Goal: Obtain resource: Download file/media

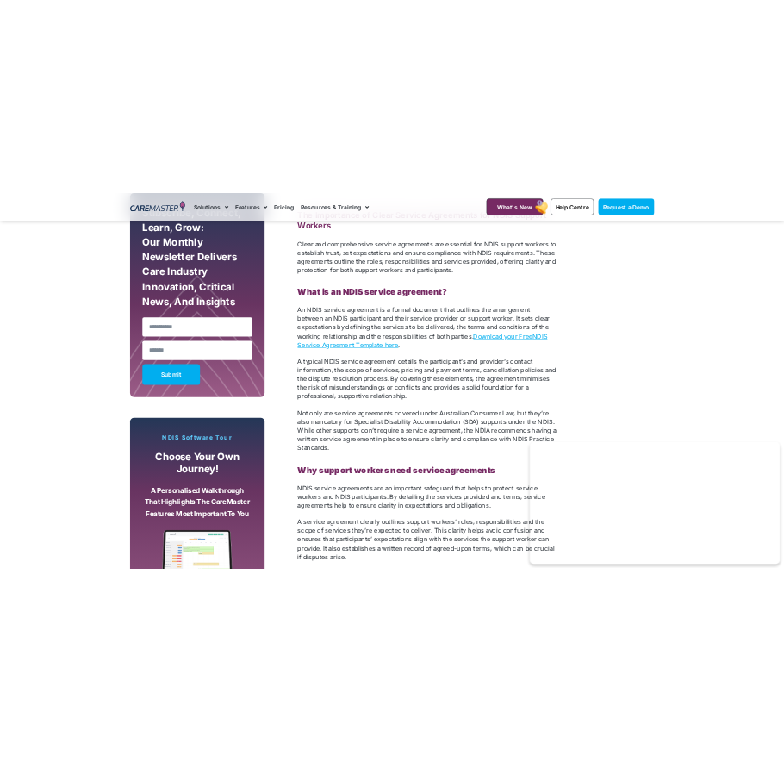
scroll to position [1206, 0]
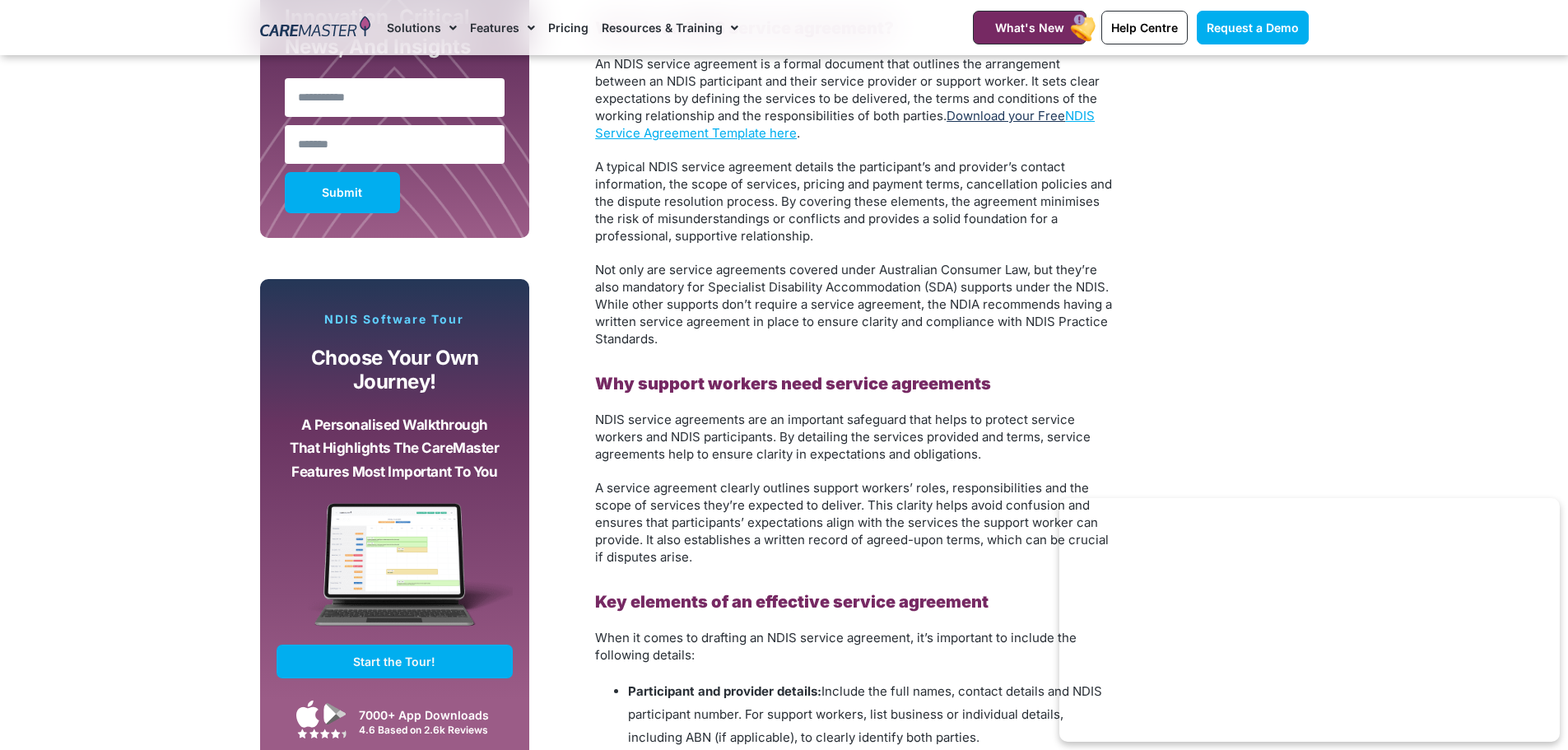
click at [1037, 122] on link "Download your Free" at bounding box center [1006, 116] width 118 height 15
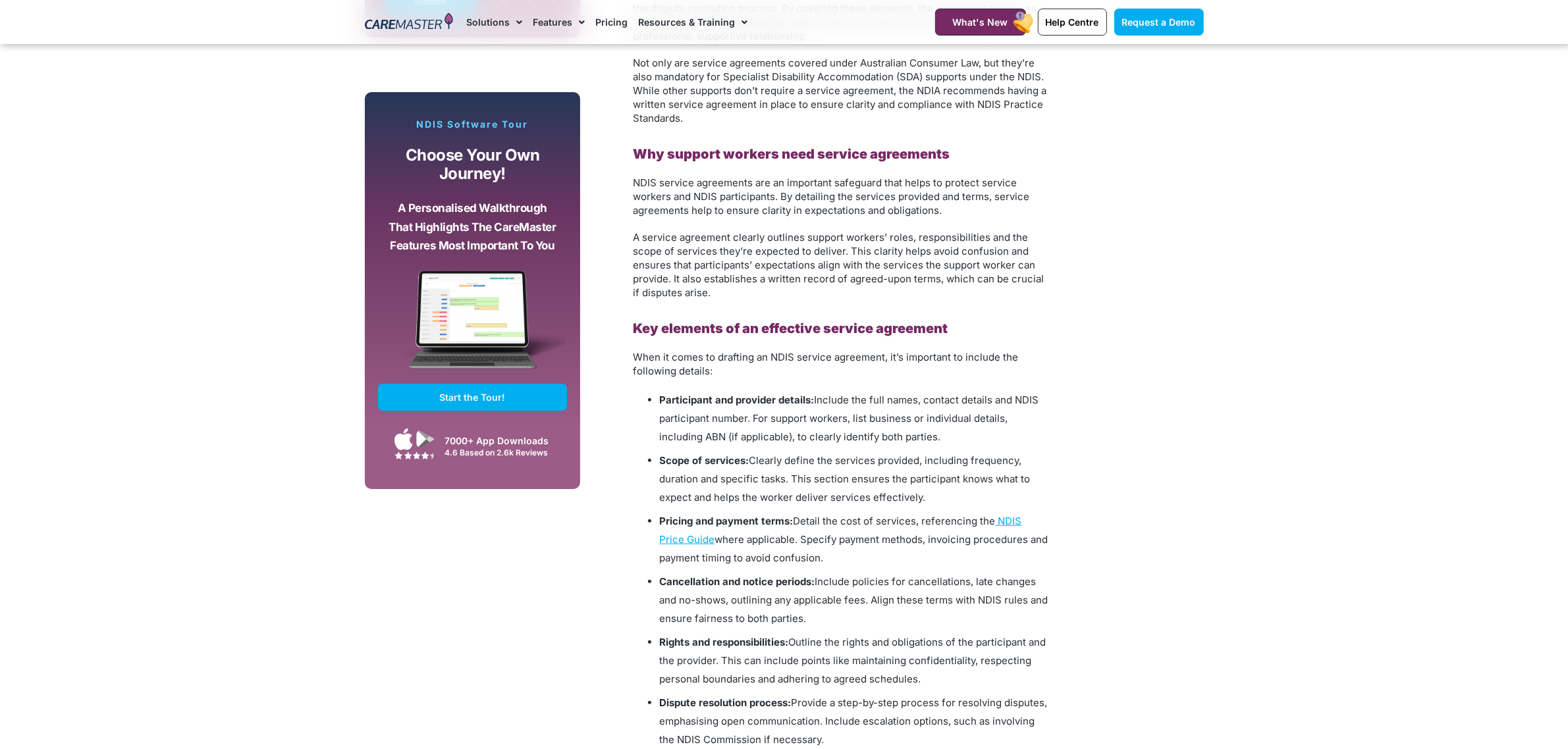
scroll to position [1075, 0]
